Goal: Complete application form: Complete application form

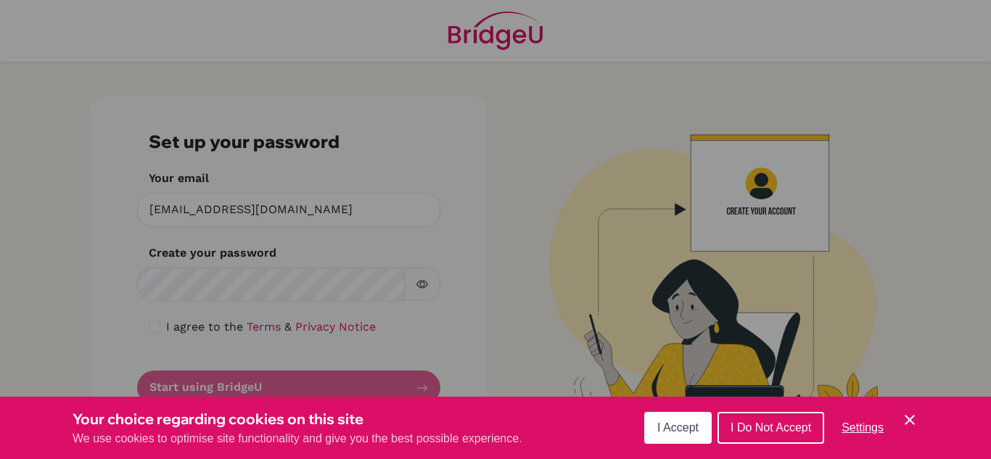
click at [368, 280] on div "Cookie Preferences" at bounding box center [495, 229] width 991 height 459
click at [907, 419] on icon "Cookie Control Close Icon" at bounding box center [909, 419] width 17 height 17
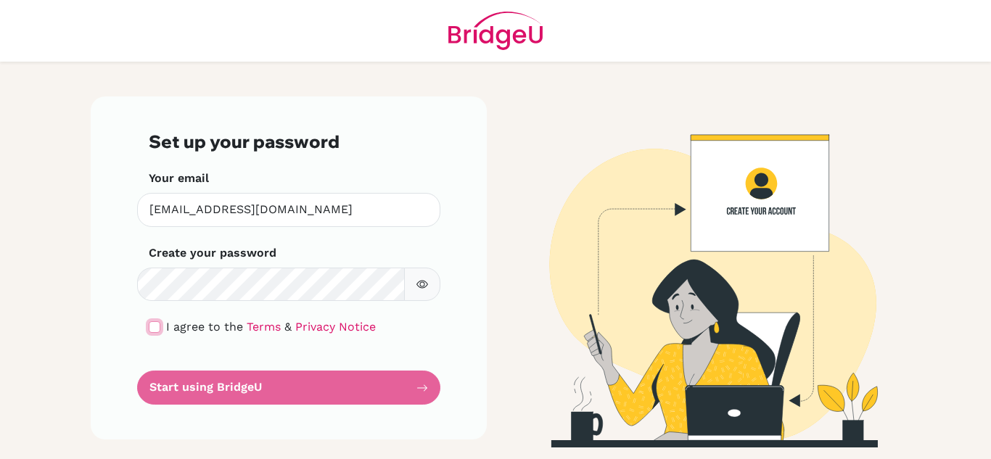
click at [157, 330] on input "checkbox" at bounding box center [155, 327] width 12 height 12
checkbox input "true"
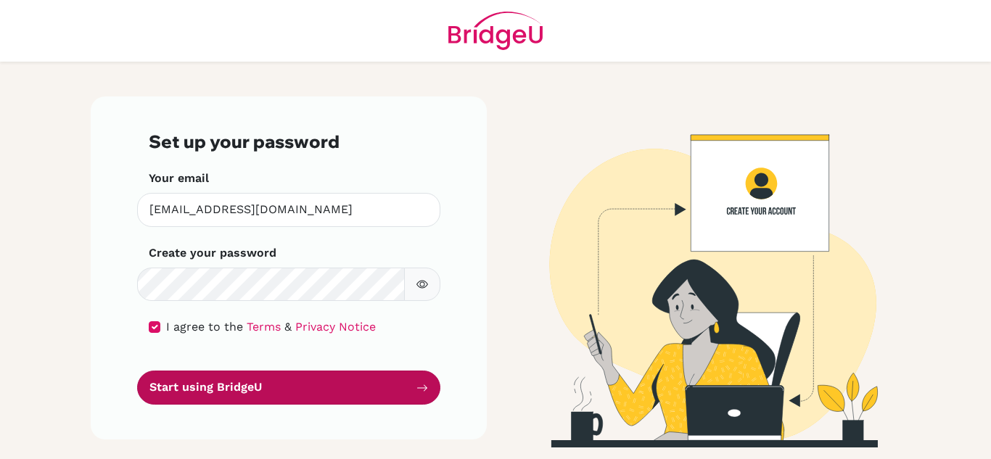
click at [328, 385] on button "Start using BridgeU" at bounding box center [288, 388] width 303 height 34
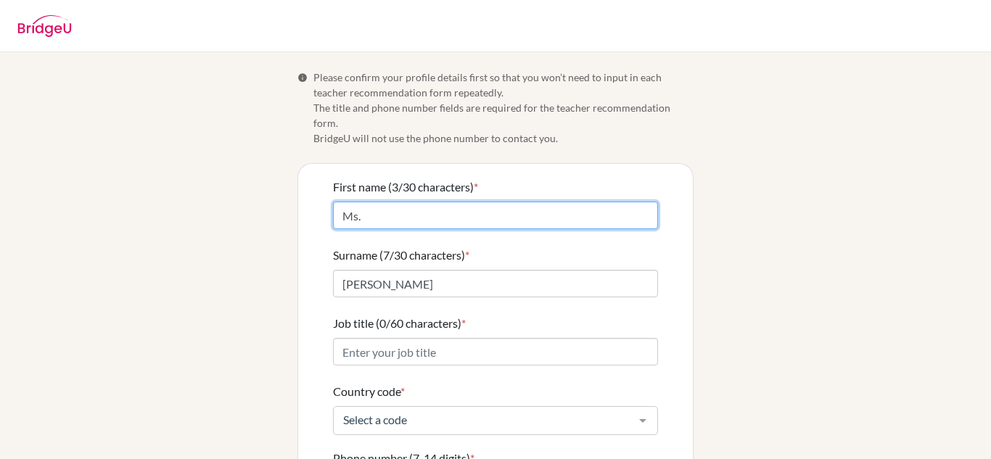
click at [393, 205] on input "Ms." at bounding box center [495, 216] width 325 height 28
click at [356, 202] on input "Ms. Charmaine" at bounding box center [495, 216] width 325 height 28
type input "Charmaine"
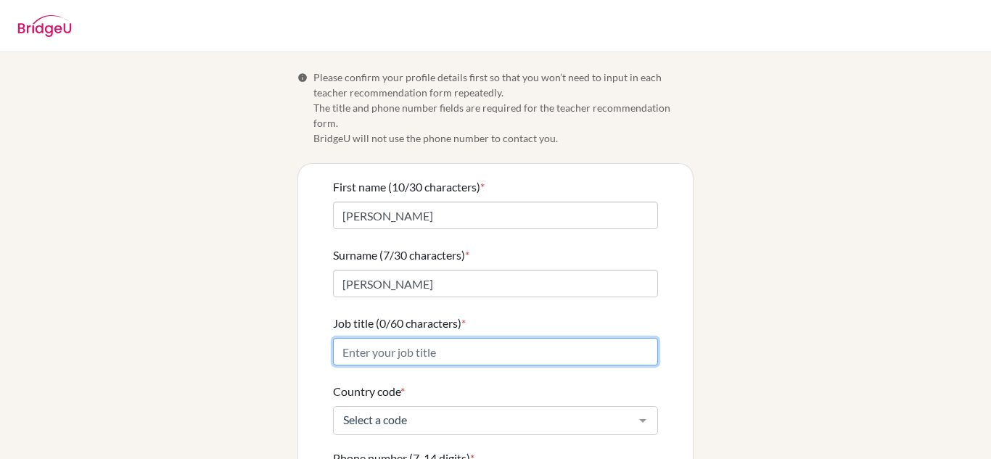
click at [496, 341] on input "Job title (0/60 characters) *" at bounding box center [495, 352] width 325 height 28
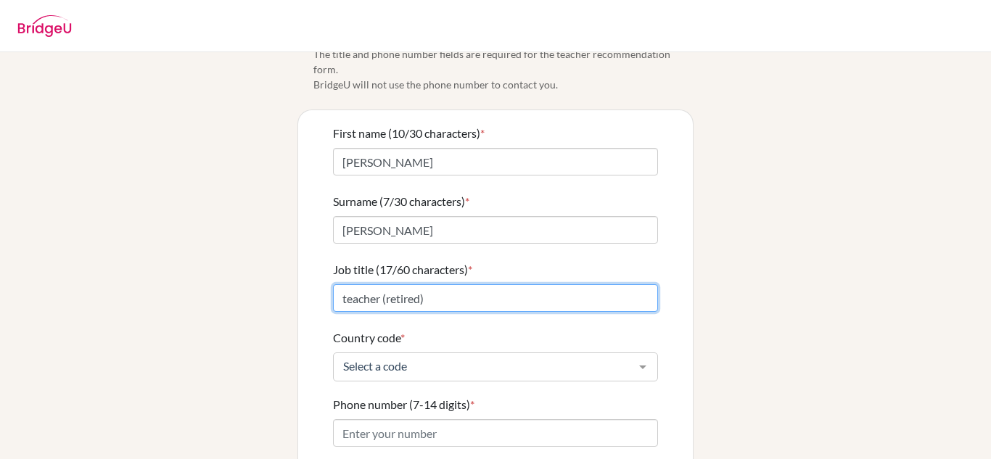
scroll to position [57, 0]
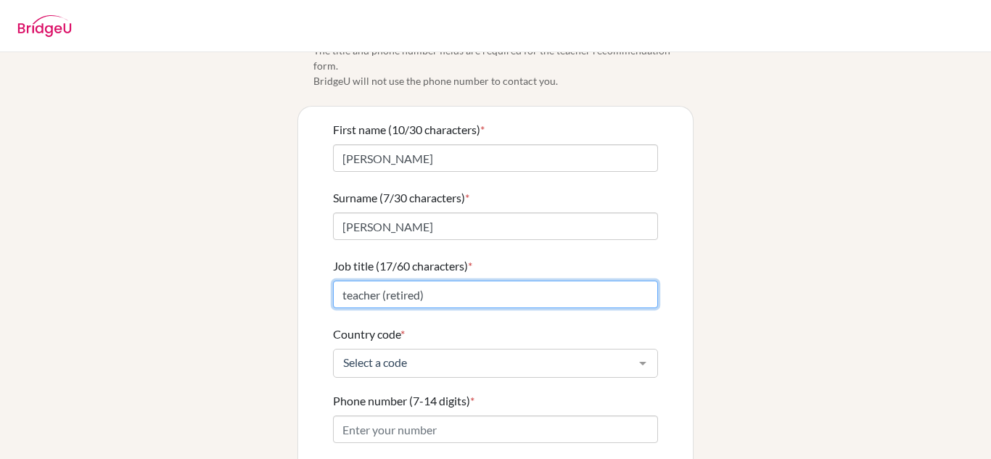
type input "teacher (retired)"
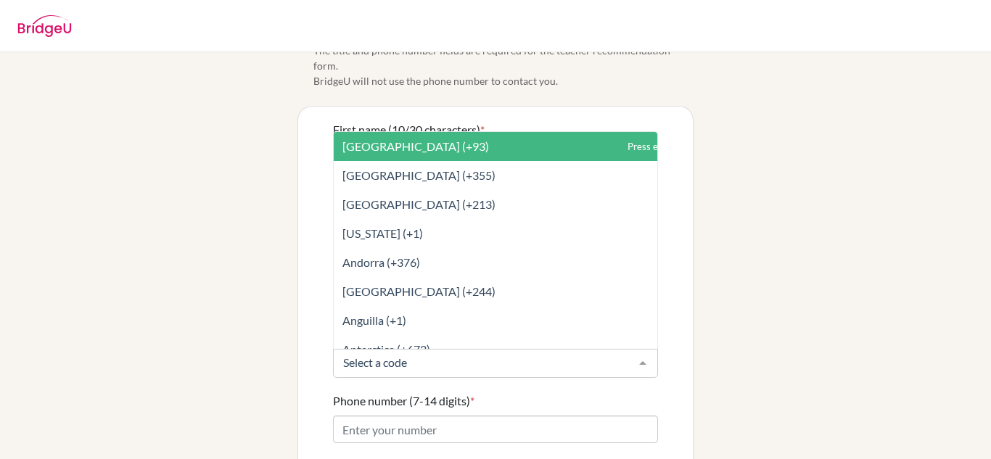
click at [648, 350] on div at bounding box center [642, 364] width 29 height 28
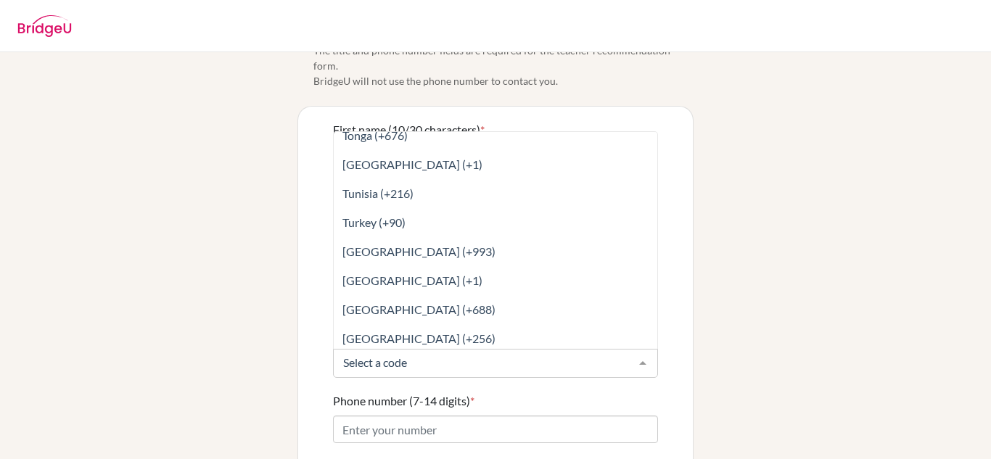
scroll to position [6433, 0]
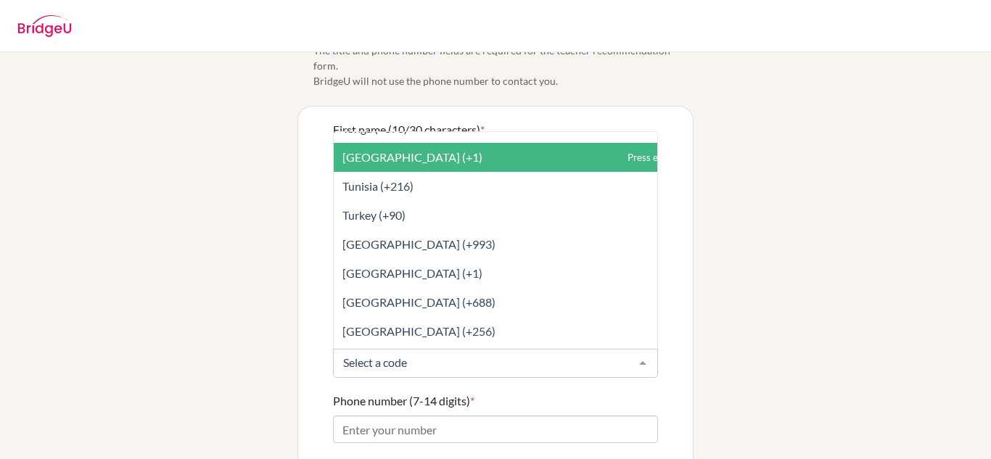
click at [430, 149] on span "Trinidad and Tobago (+1)" at bounding box center [528, 157] width 388 height 29
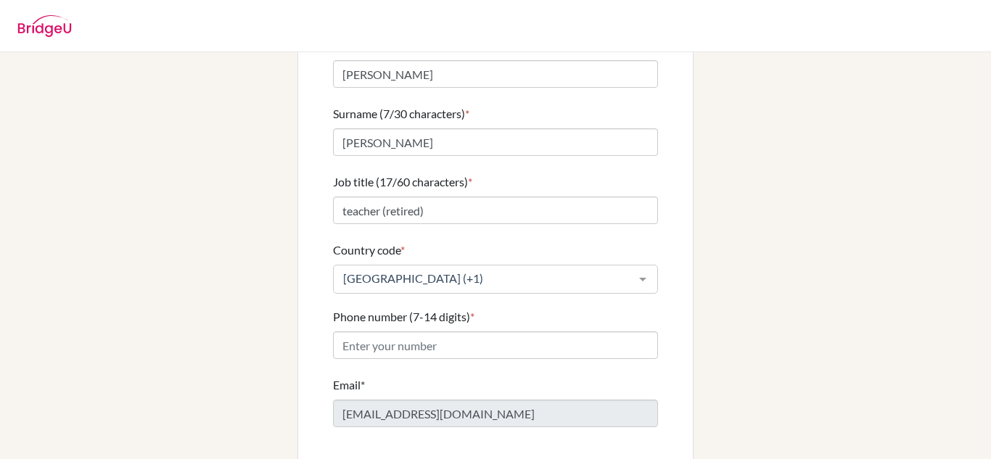
scroll to position [144, 0]
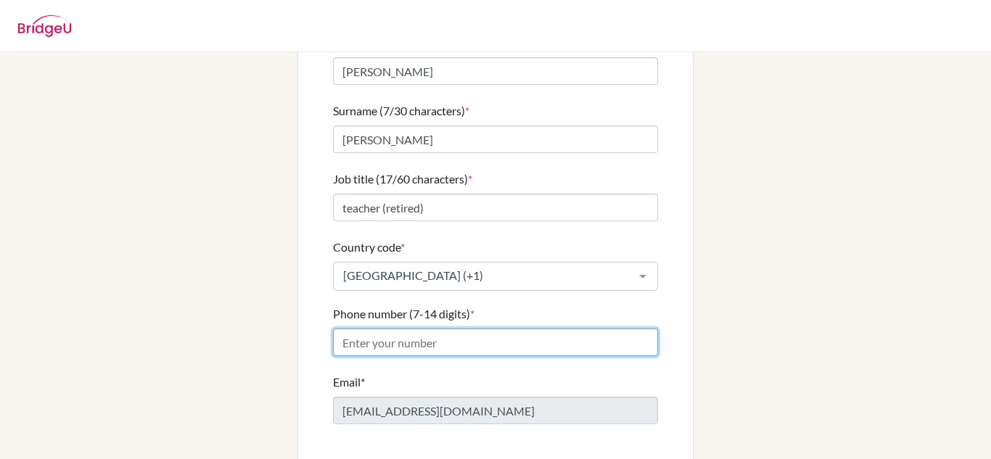
click at [414, 329] on input "Phone number (7-14 digits) *" at bounding box center [495, 343] width 325 height 28
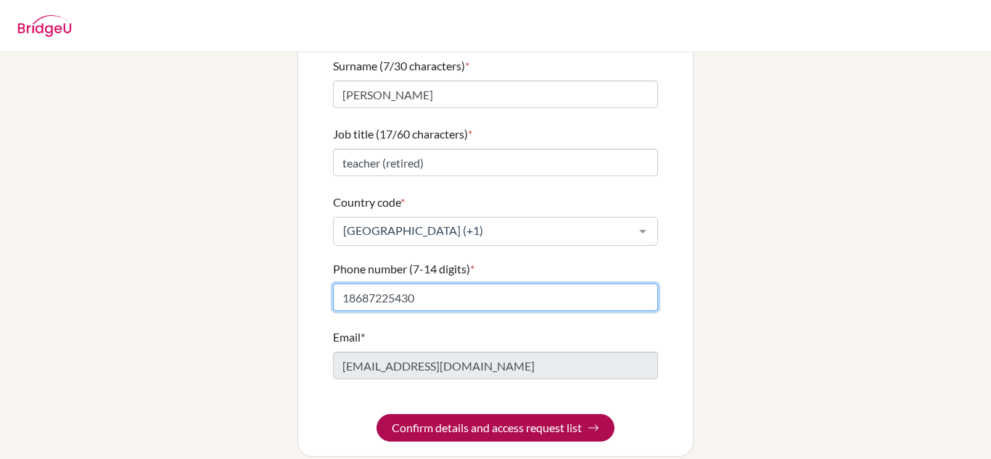
type input "18687225430"
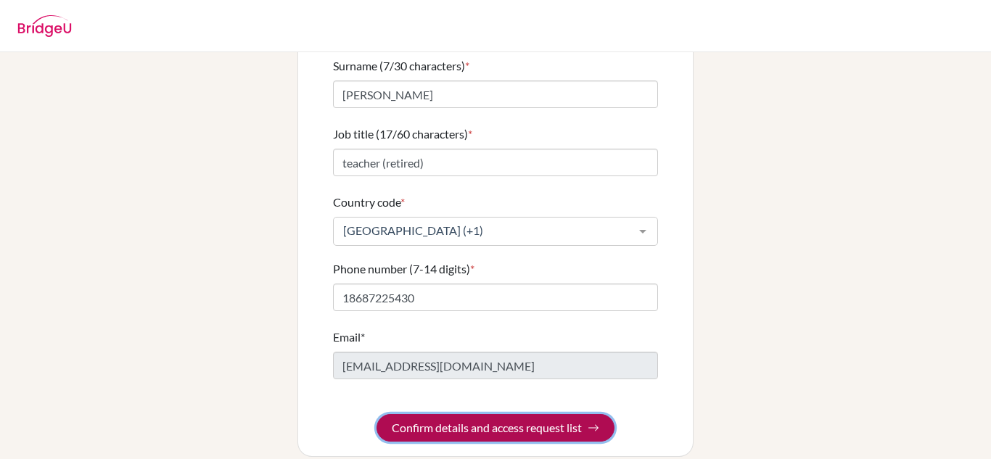
click at [475, 415] on button "Confirm details and access request list" at bounding box center [496, 428] width 238 height 28
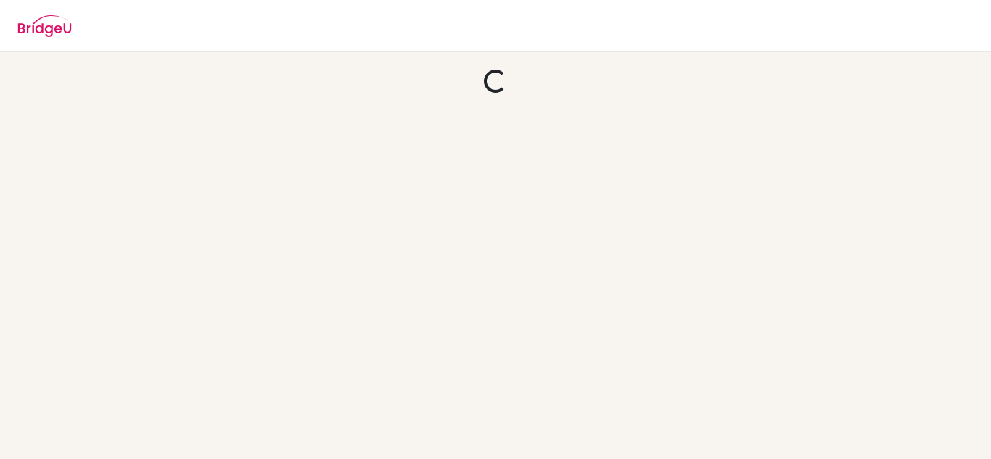
scroll to position [0, 0]
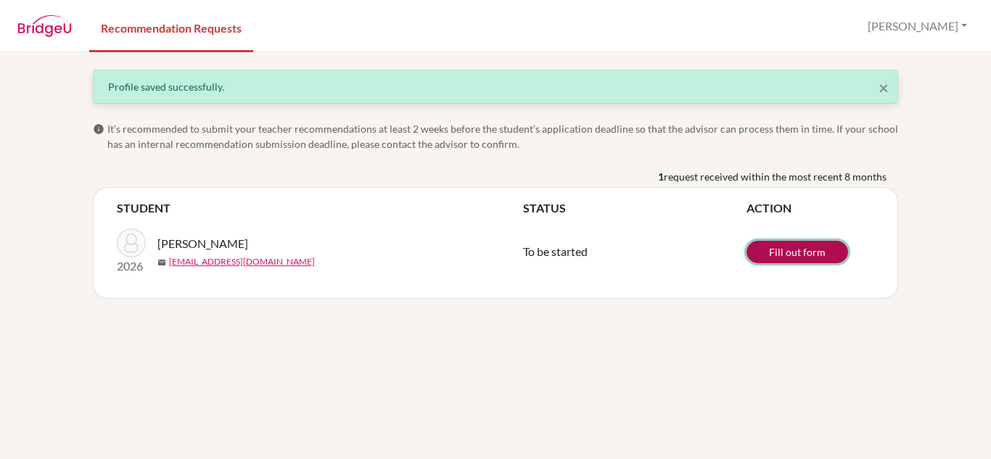
click at [779, 252] on link "Fill out form" at bounding box center [798, 252] width 102 height 22
click at [785, 252] on link "Fill out form" at bounding box center [798, 252] width 102 height 22
